Goal: Information Seeking & Learning: Learn about a topic

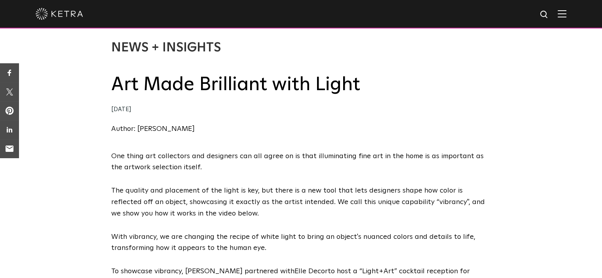
click at [294, 271] on link "Elle Decor" at bounding box center [310, 271] width 33 height 7
